Goal: Transaction & Acquisition: Purchase product/service

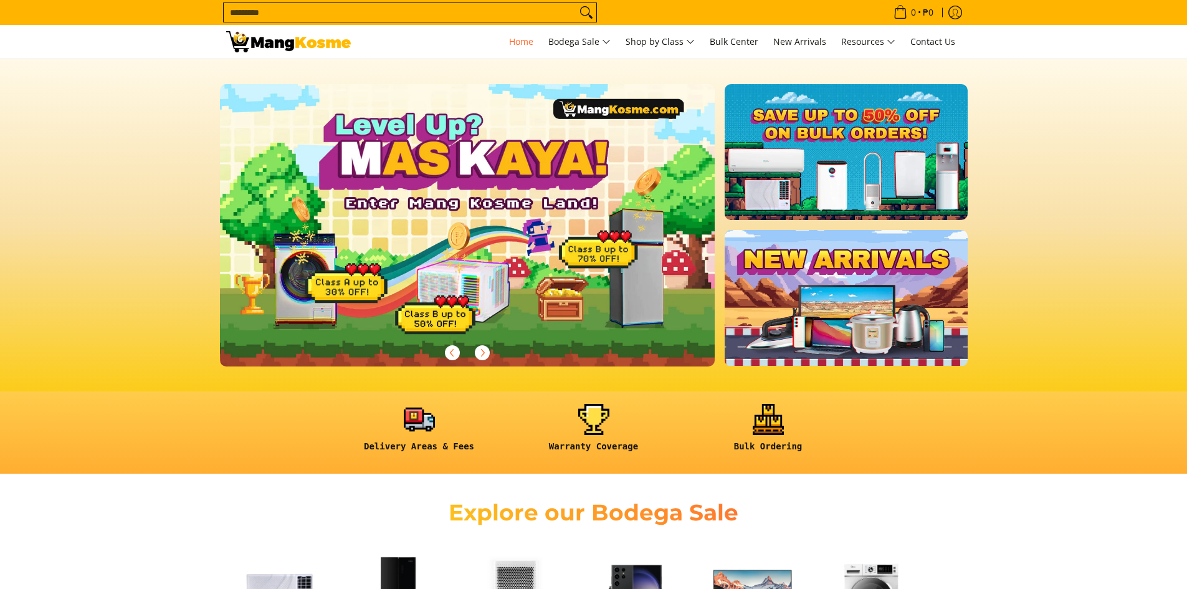
click at [431, 11] on input "Search..." at bounding box center [400, 12] width 353 height 19
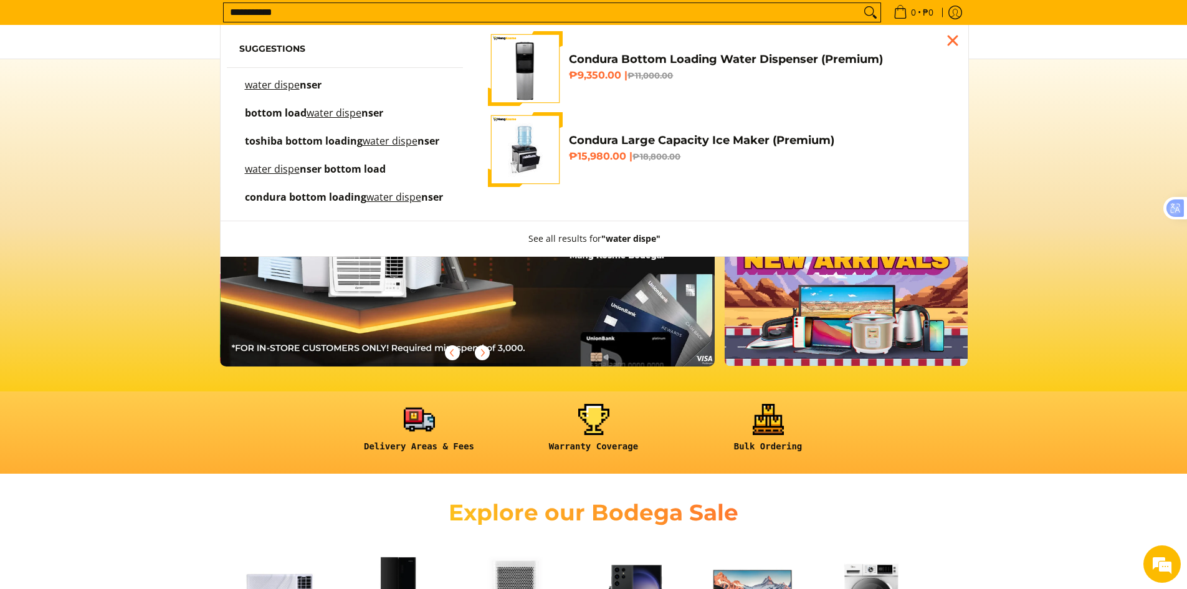
scroll to position [0, 495]
type input "**********"
click at [344, 113] on mark "water dispe" at bounding box center [334, 113] width 55 height 14
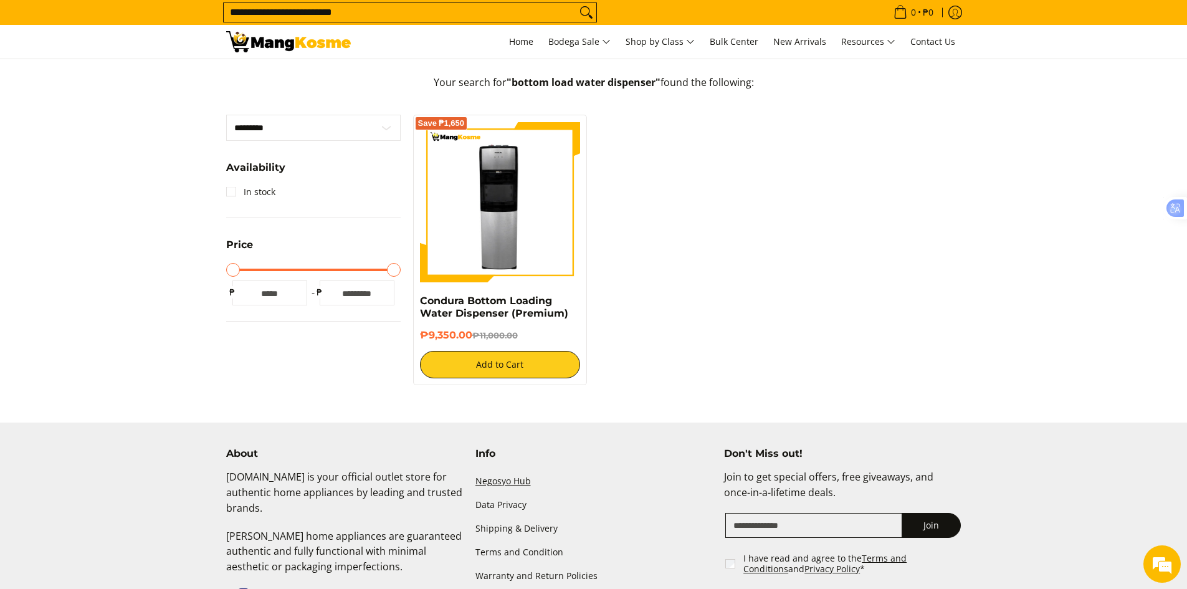
scroll to position [249, 0]
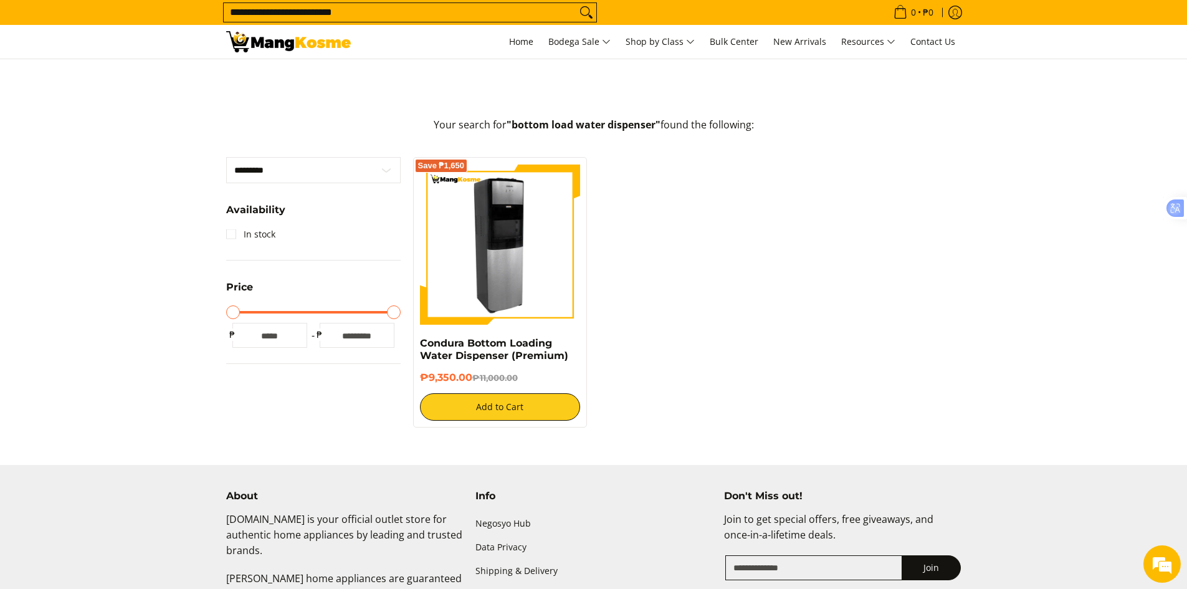
click at [480, 268] on img at bounding box center [500, 244] width 161 height 161
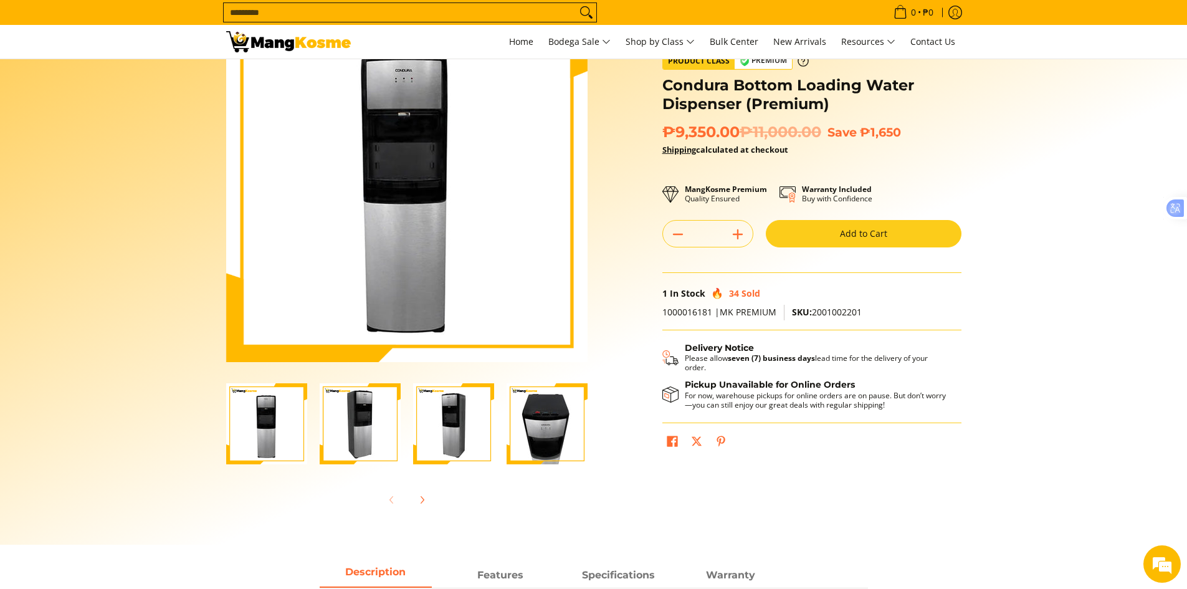
scroll to position [62, 0]
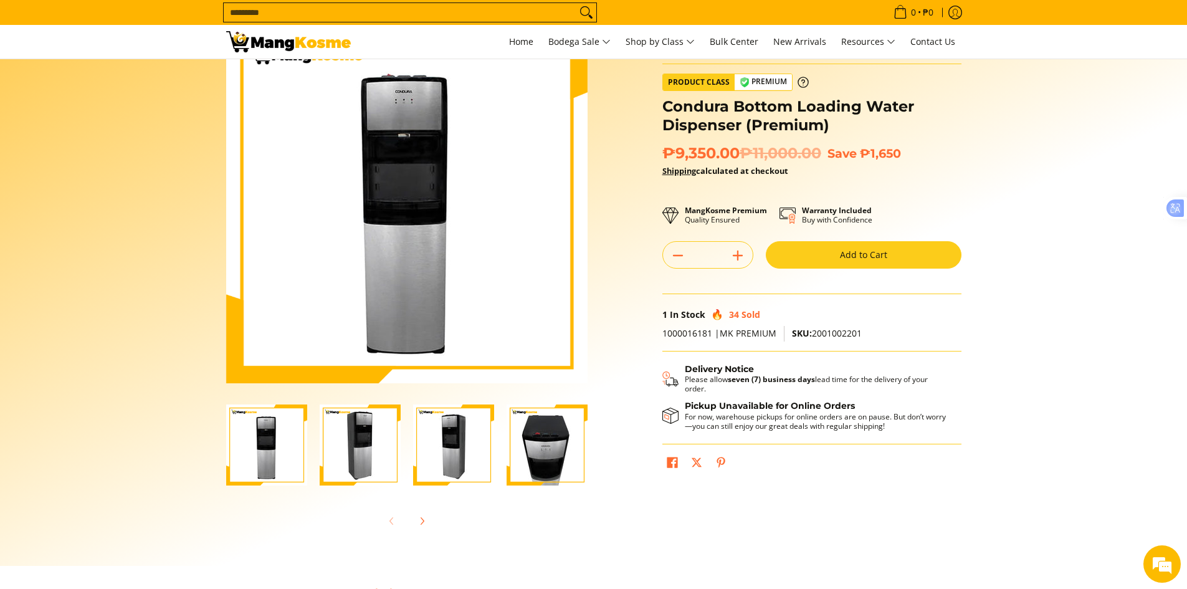
click at [452, 457] on img "Condura Bottom Loading Water Dispenser (Premium)-3" at bounding box center [453, 444] width 81 height 81
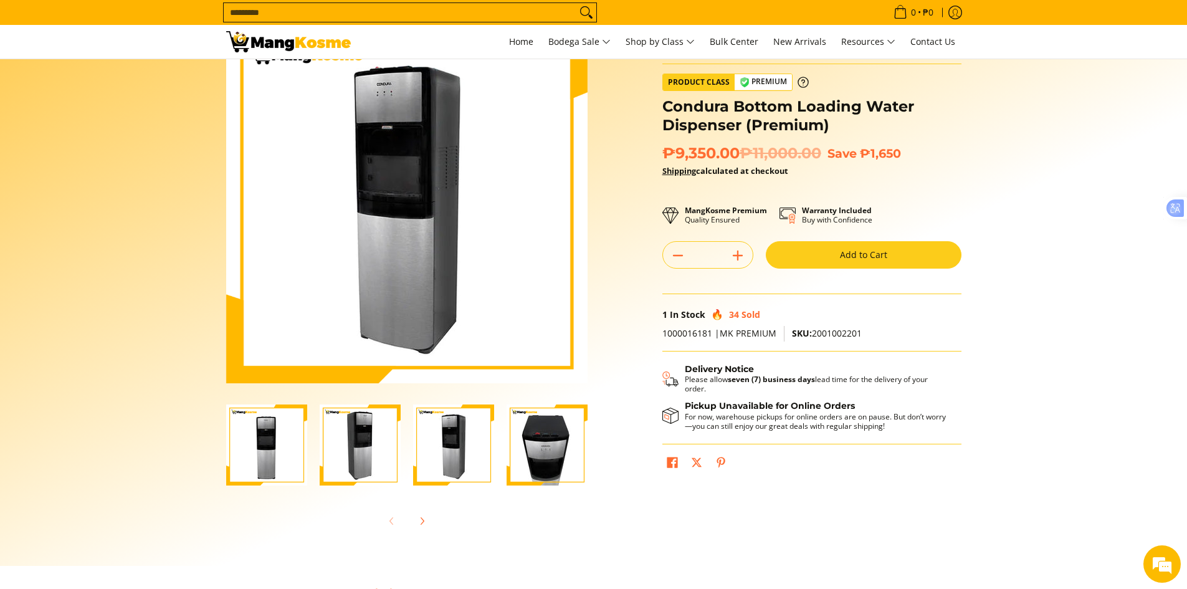
click at [362, 456] on img "Condura Bottom Loading Water Dispenser (Premium)-2" at bounding box center [360, 444] width 81 height 81
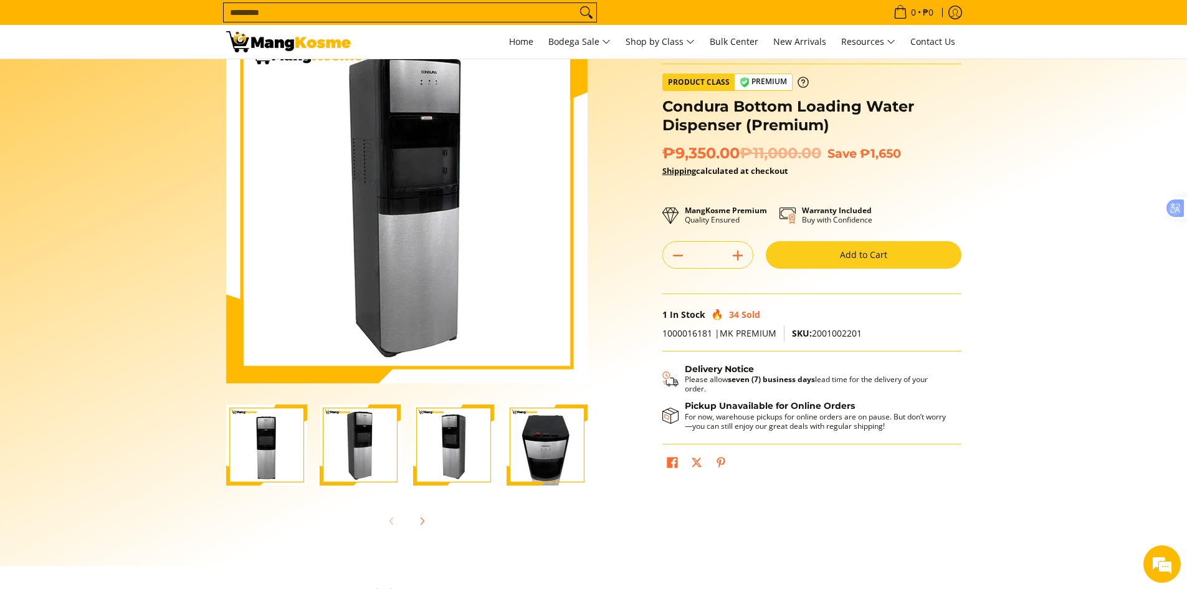
click at [252, 444] on img "Condura Bottom Loading Water Dispenser (Premium)-1" at bounding box center [266, 444] width 81 height 81
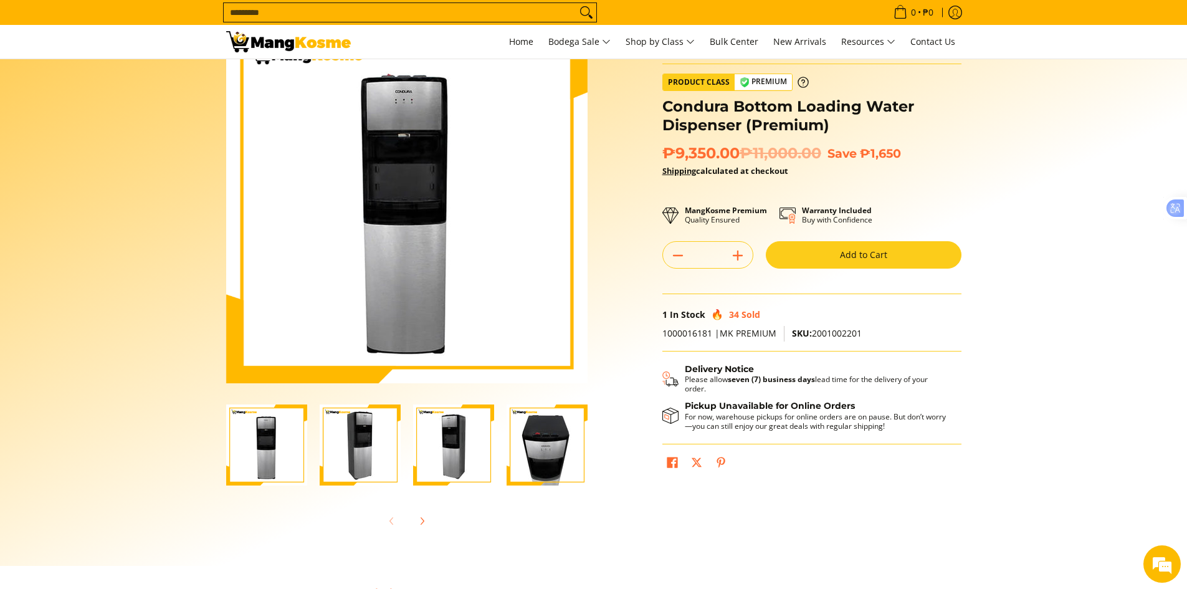
scroll to position [0, 0]
click at [532, 435] on img "Condura Bottom Loading Water Dispenser (Premium)-4" at bounding box center [547, 444] width 81 height 81
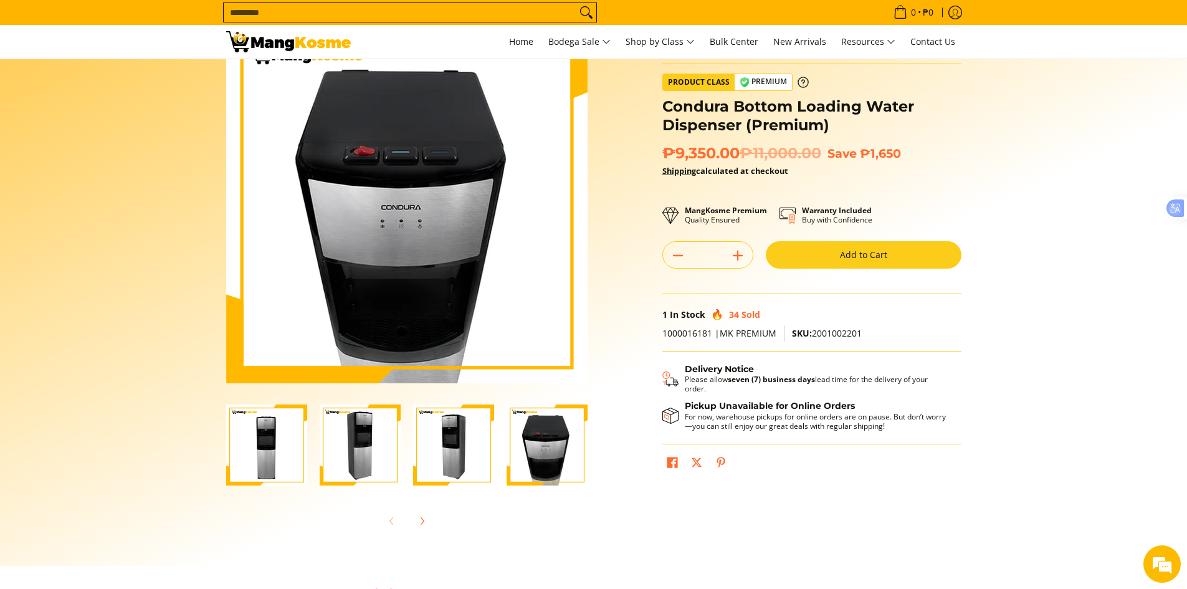
click at [464, 440] on img "Condura Bottom Loading Water Dispenser (Premium)-3" at bounding box center [453, 444] width 81 height 81
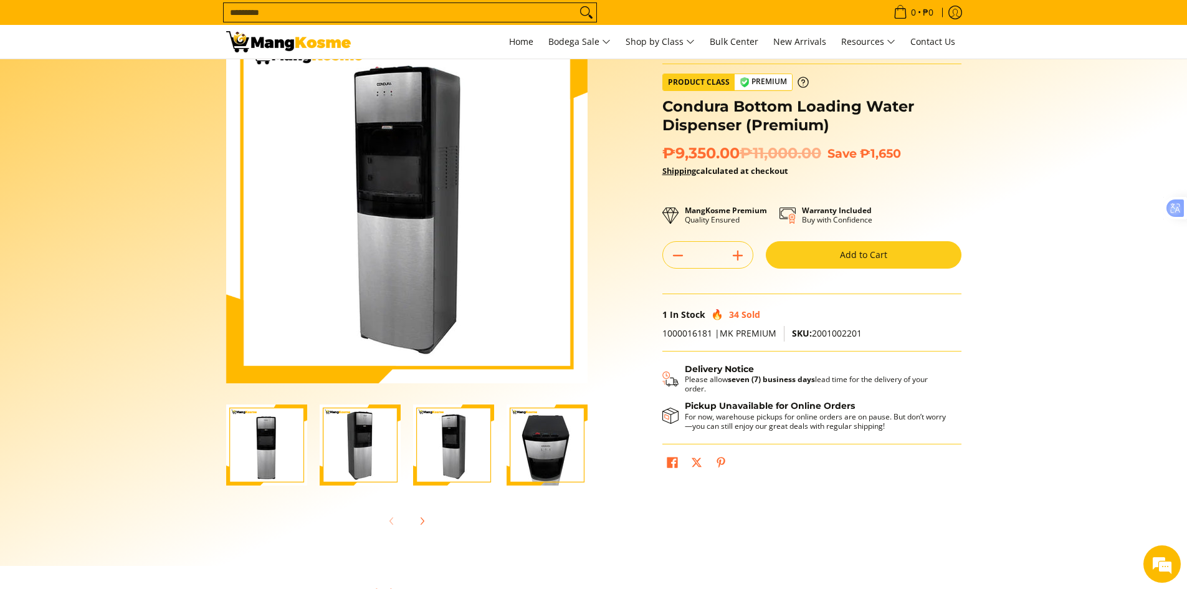
click at [520, 433] on img "Condura Bottom Loading Water Dispenser (Premium)-4" at bounding box center [547, 444] width 81 height 81
